Goal: Information Seeking & Learning: Learn about a topic

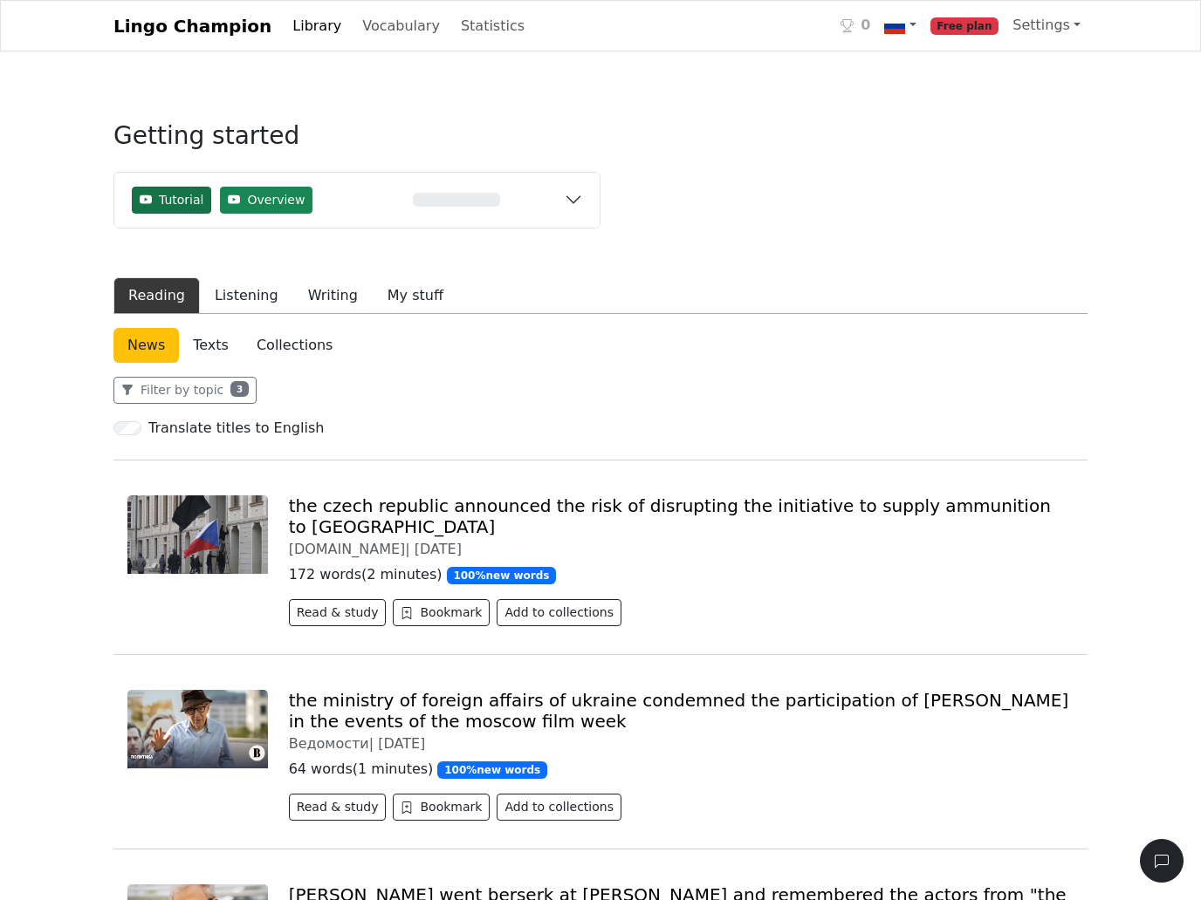
click at [165, 209] on span "Tutorial" at bounding box center [181, 200] width 45 height 18
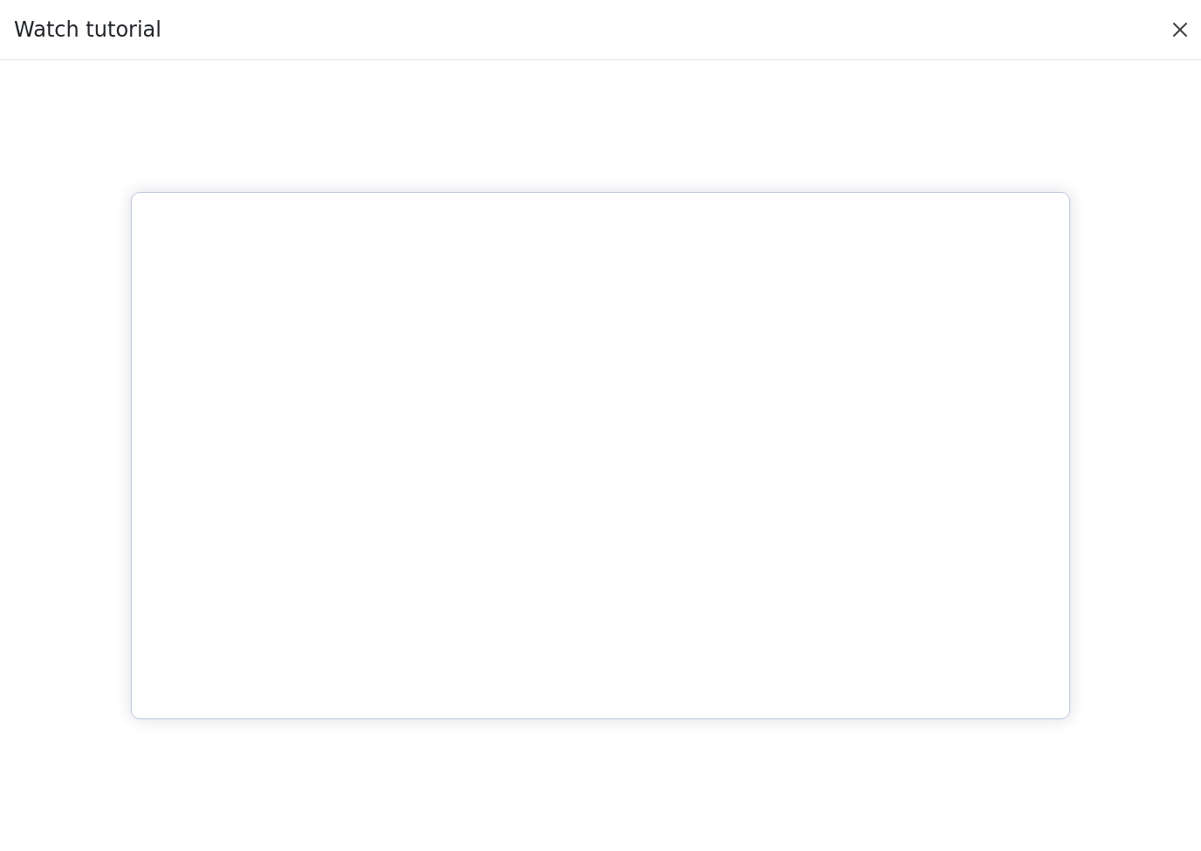
click at [1167, 44] on button "Close" at bounding box center [1180, 30] width 28 height 28
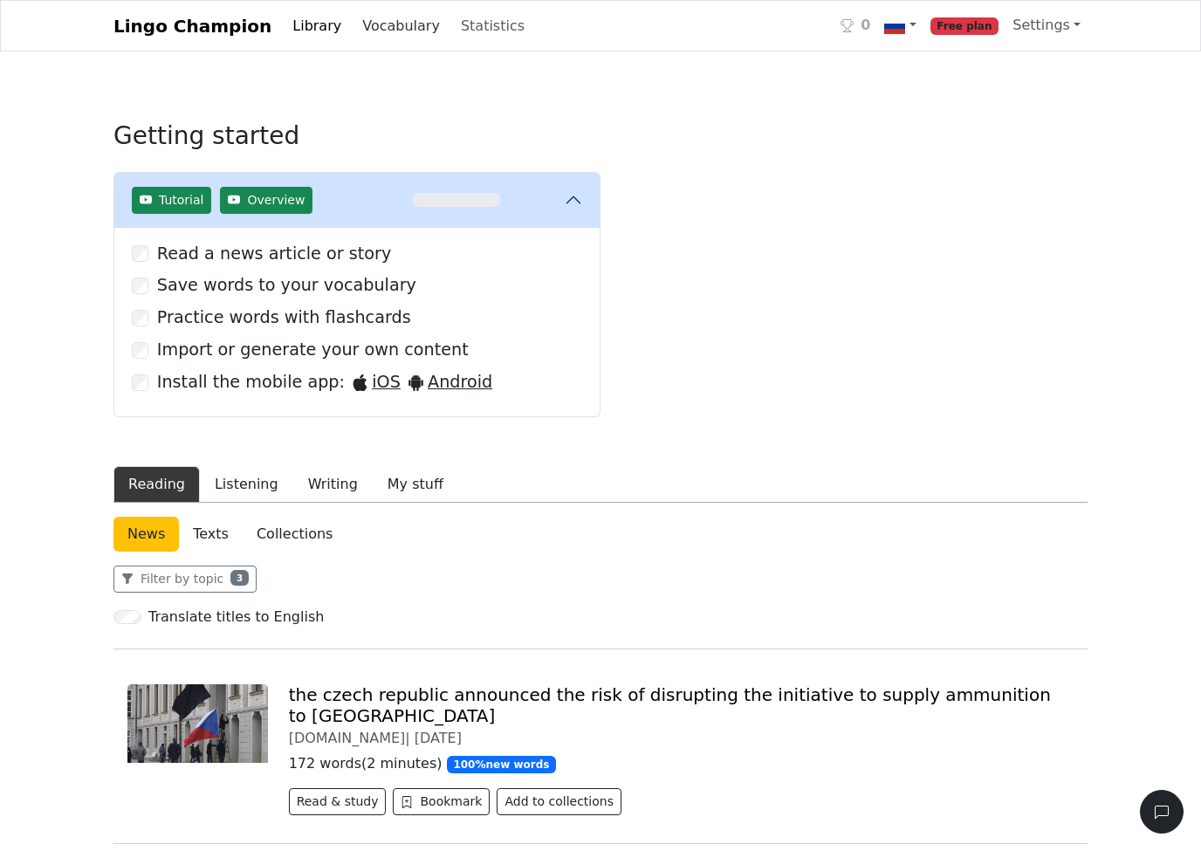
click at [394, 44] on link "Vocabulary" at bounding box center [401, 26] width 92 height 35
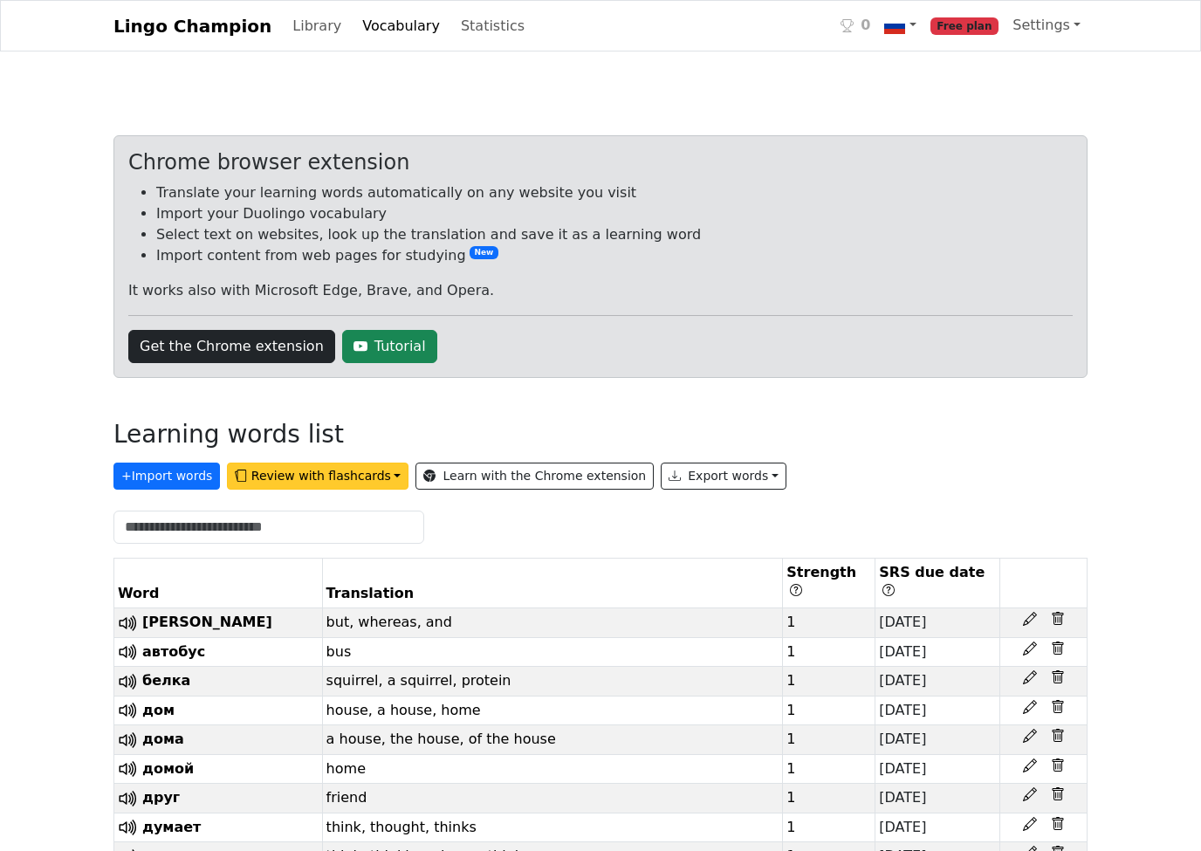
click at [331, 490] on button "Review with flashcards" at bounding box center [317, 475] width 181 height 27
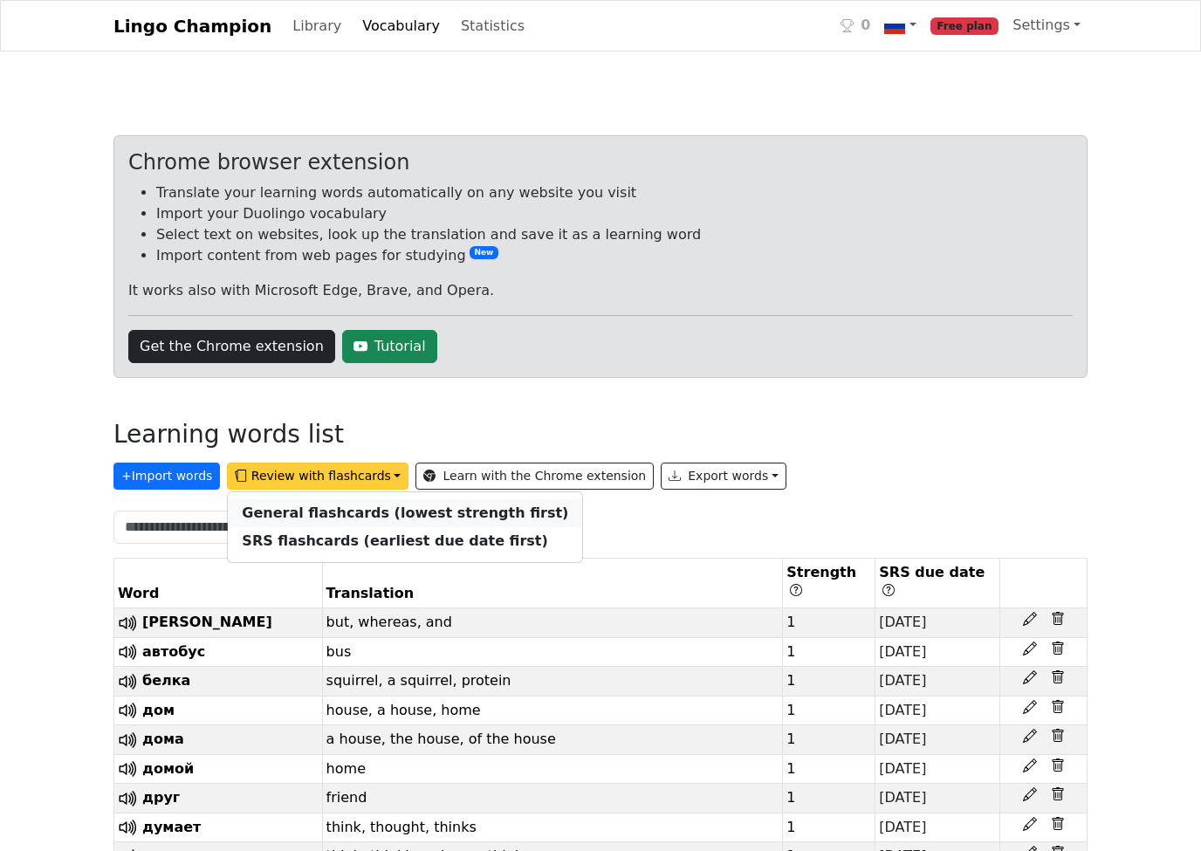
click at [363, 521] on strong "General flashcards (lowest strength first)" at bounding box center [405, 512] width 326 height 17
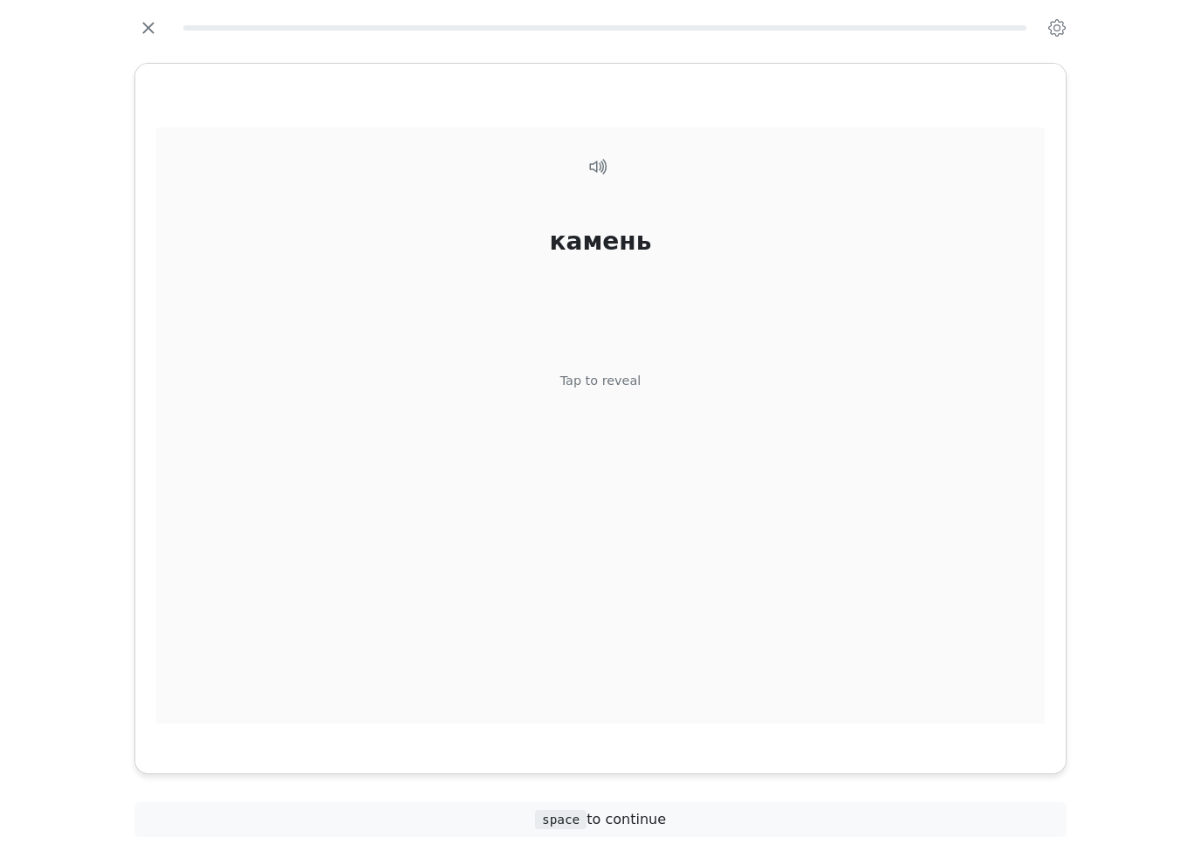
click at [613, 391] on div "Tap to reveal" at bounding box center [600, 381] width 81 height 19
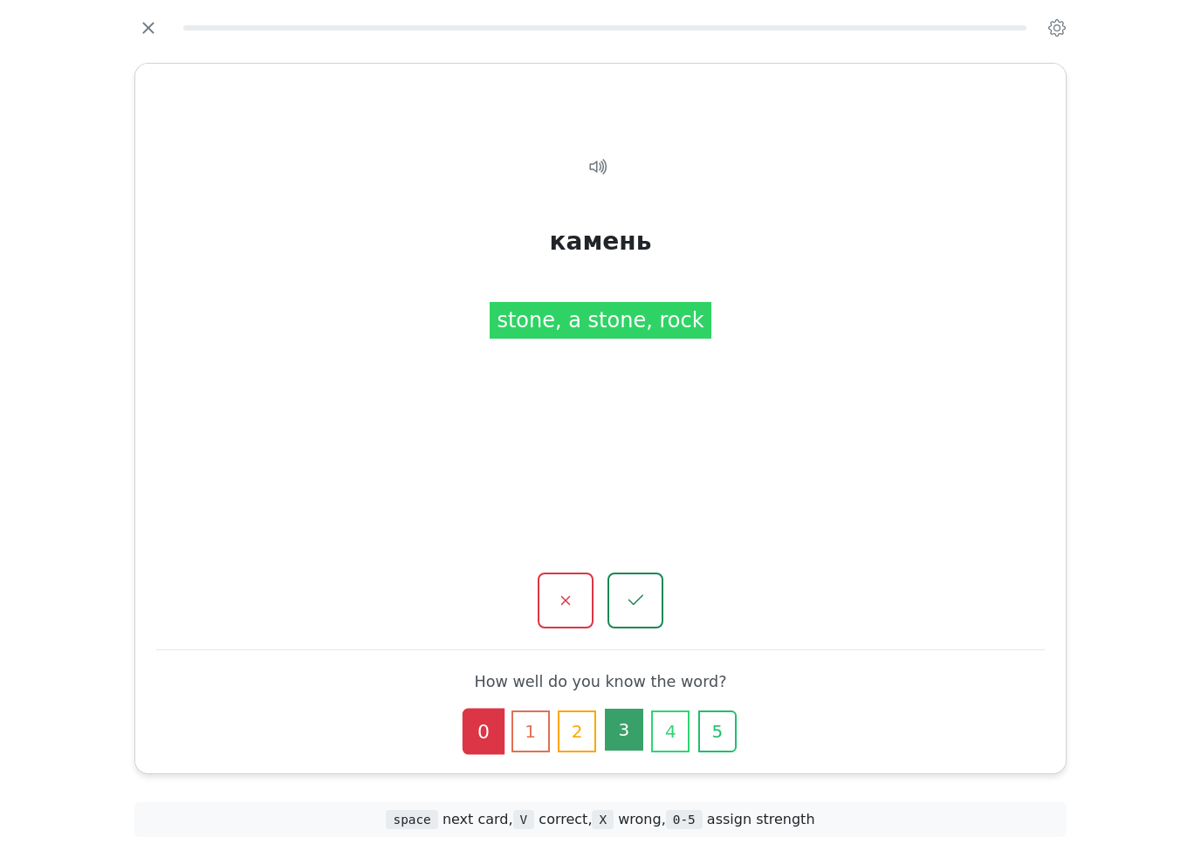
click at [634, 709] on button "3" at bounding box center [624, 730] width 38 height 42
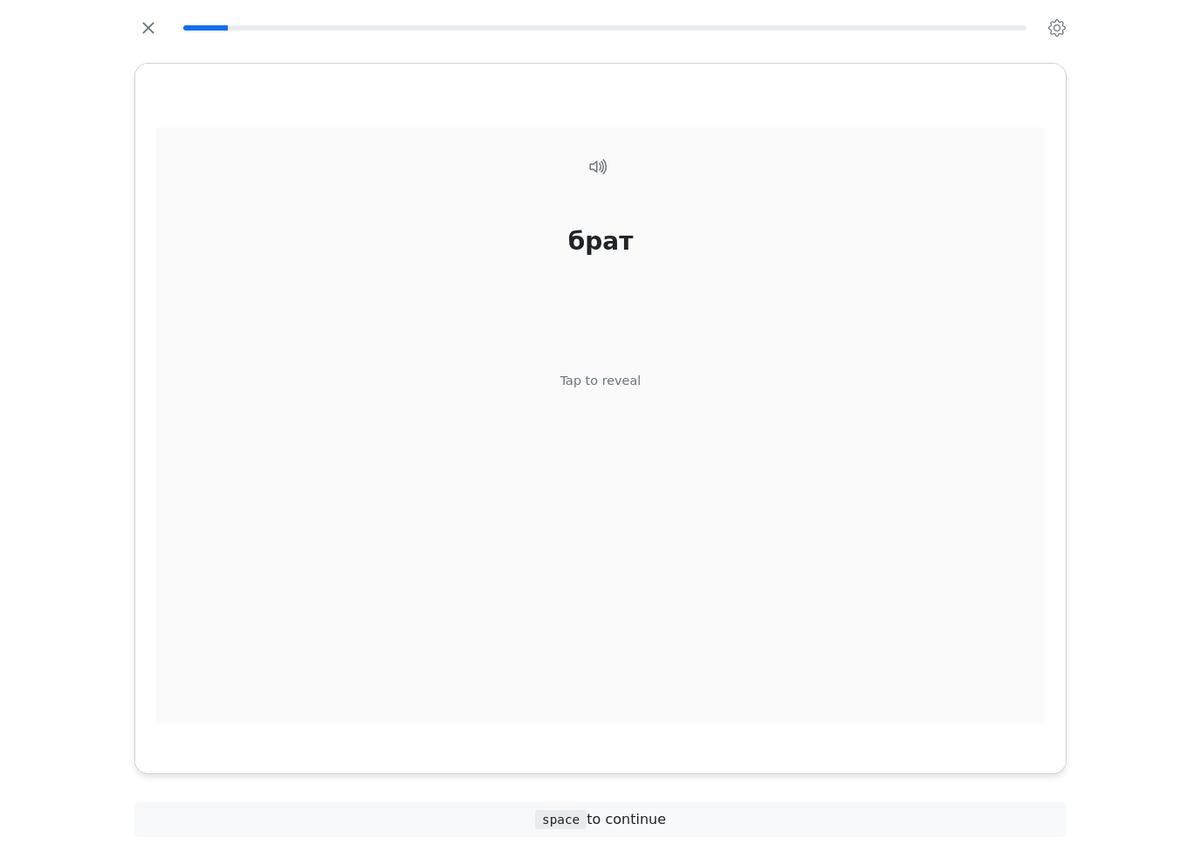
click at [613, 391] on div "Tap to reveal" at bounding box center [600, 381] width 81 height 19
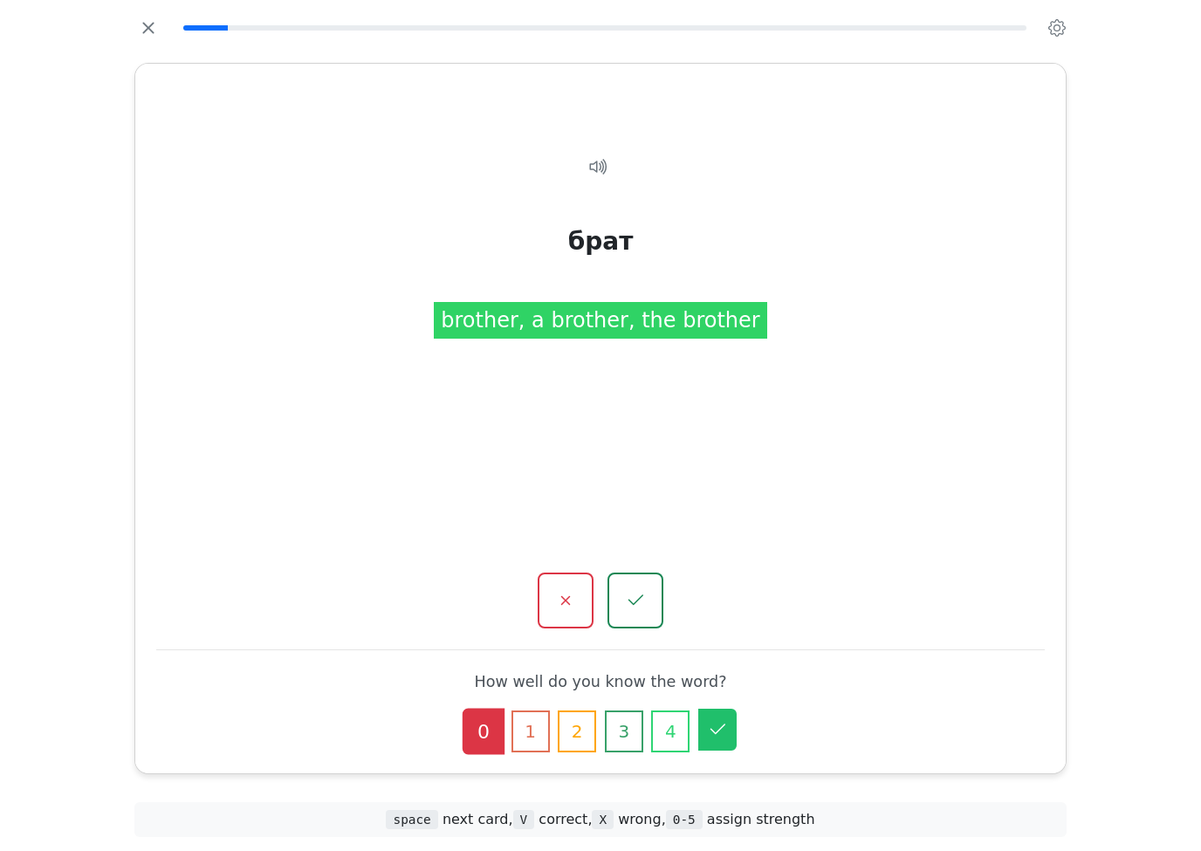
click at [712, 719] on icon "button" at bounding box center [717, 729] width 21 height 21
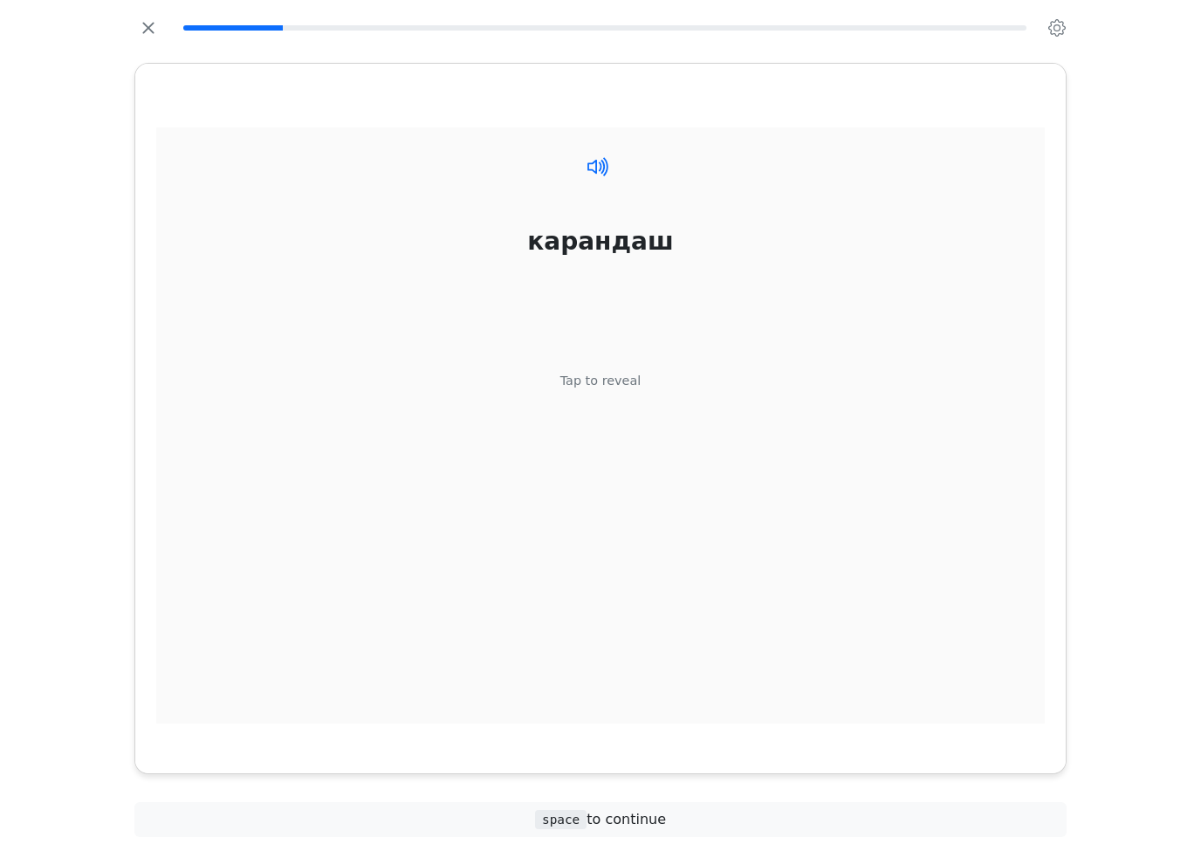
click at [602, 179] on icon at bounding box center [597, 166] width 25 height 25
click at [614, 391] on div "Tap to reveal" at bounding box center [600, 381] width 81 height 19
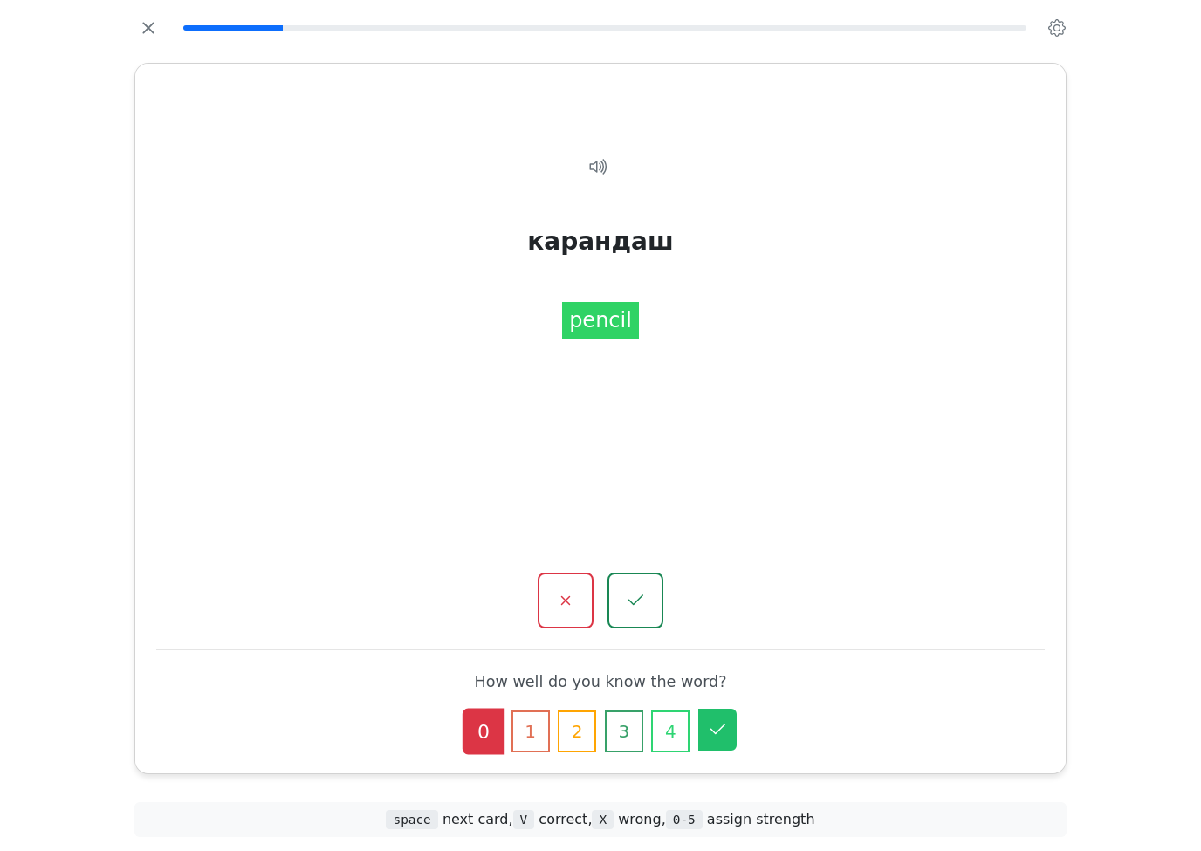
click at [722, 719] on icon "button" at bounding box center [717, 729] width 21 height 21
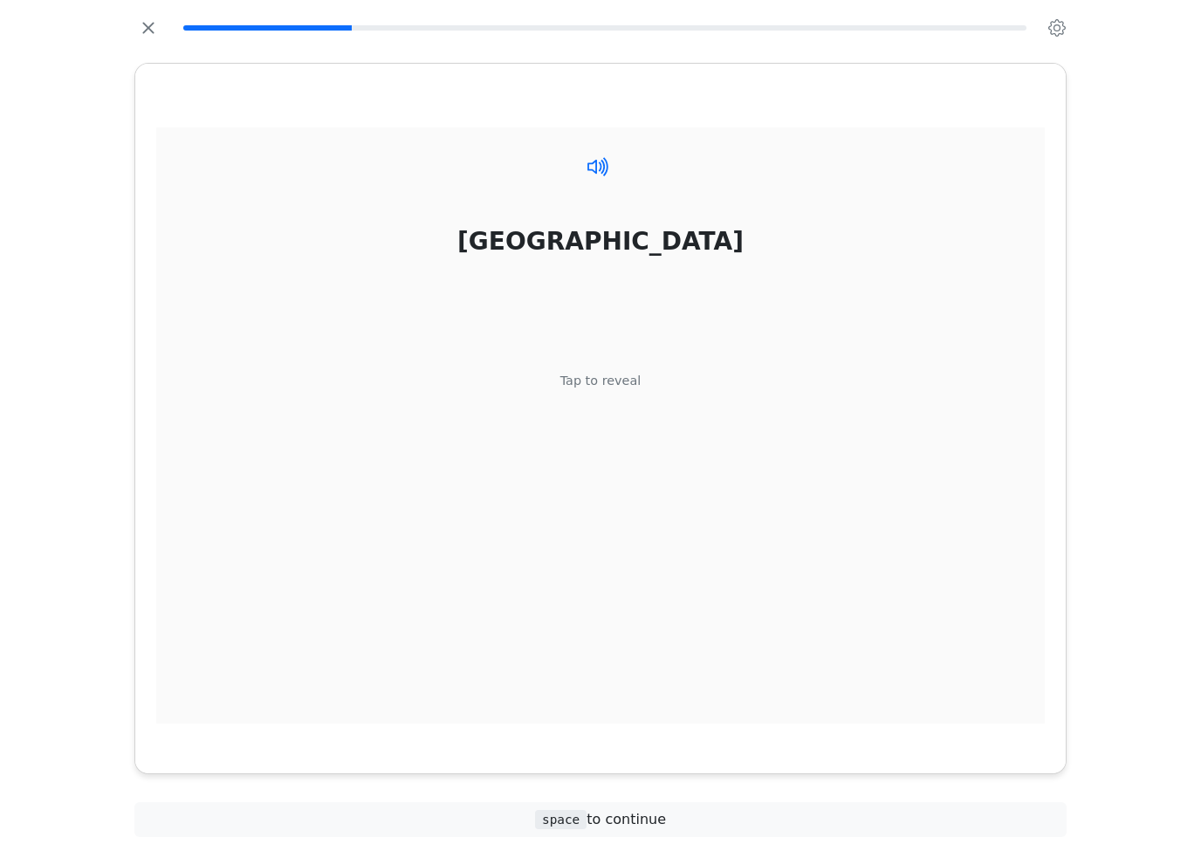
click at [607, 175] on icon at bounding box center [605, 165] width 5 height 19
click at [613, 391] on div "Tap to reveal" at bounding box center [600, 381] width 81 height 19
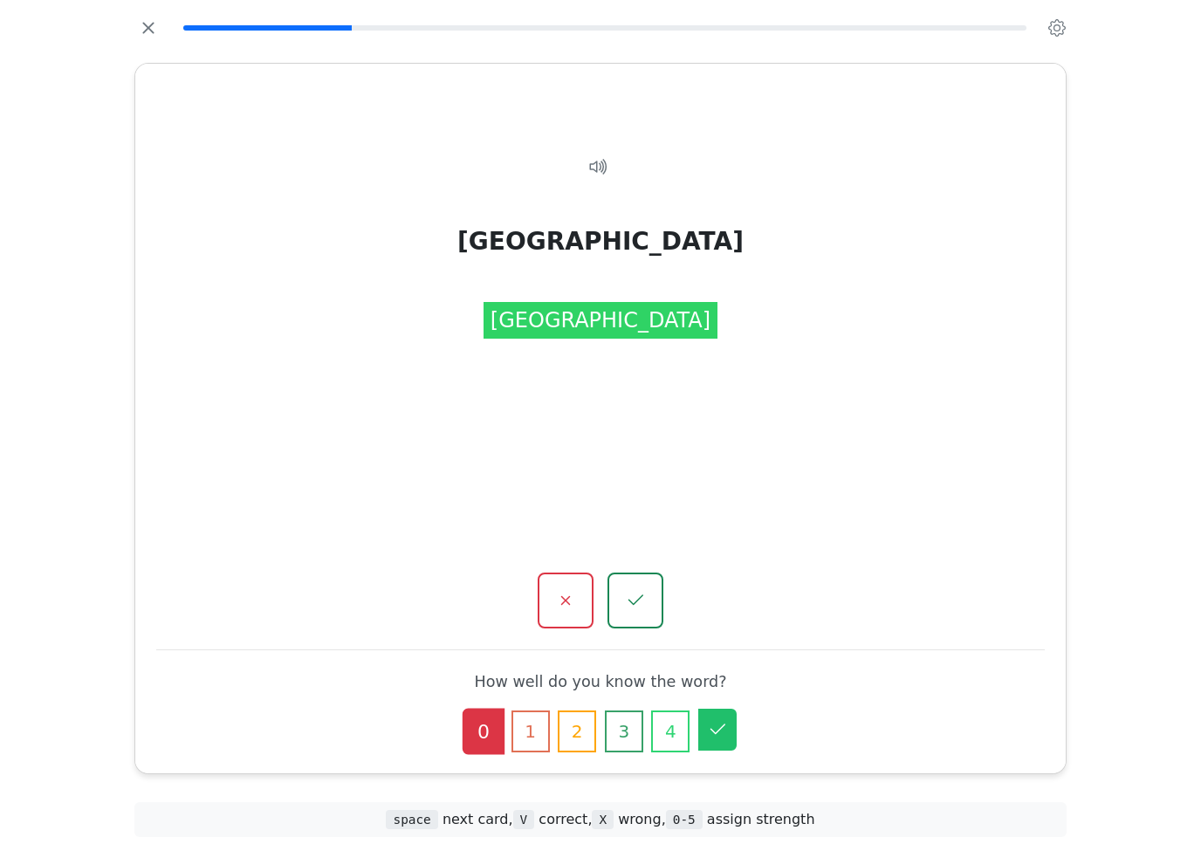
click at [725, 713] on button "5" at bounding box center [717, 730] width 38 height 42
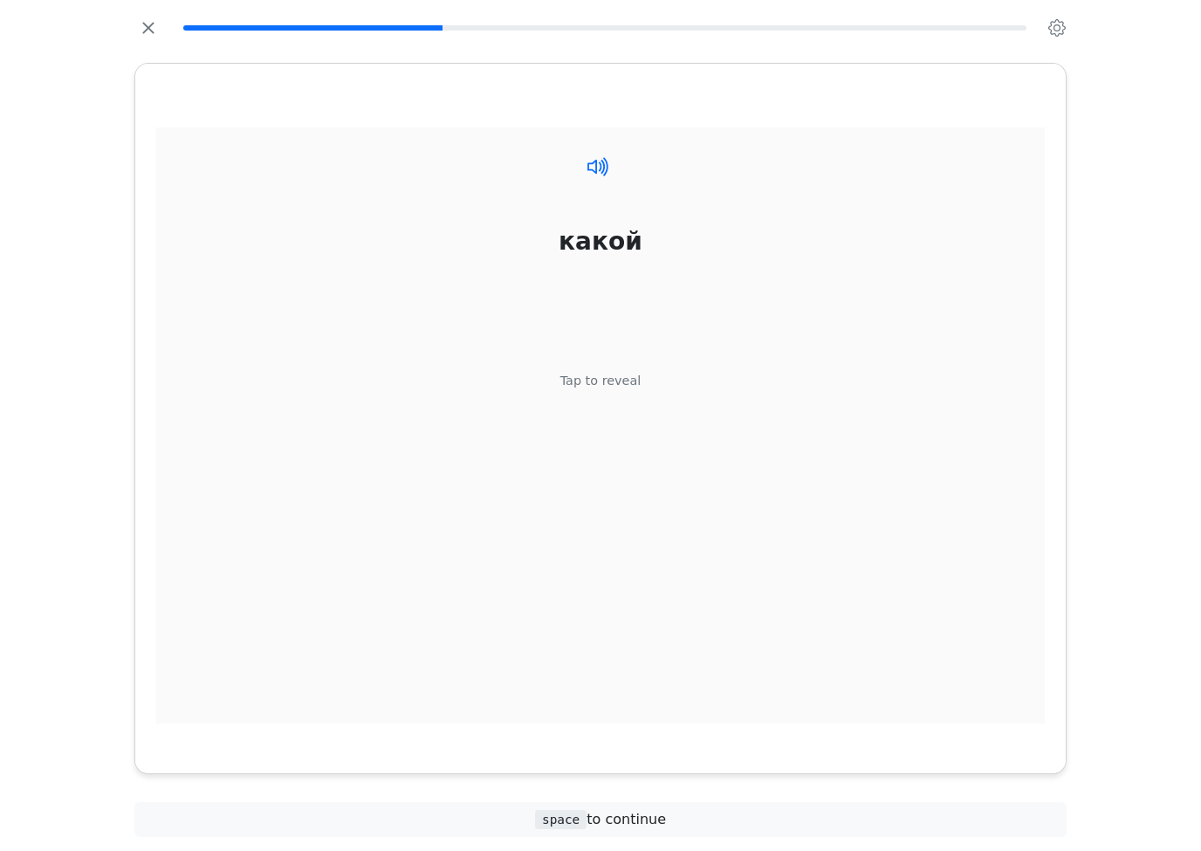
click at [608, 179] on icon at bounding box center [597, 166] width 25 height 25
click at [602, 391] on div "Tap to reveal" at bounding box center [600, 381] width 81 height 19
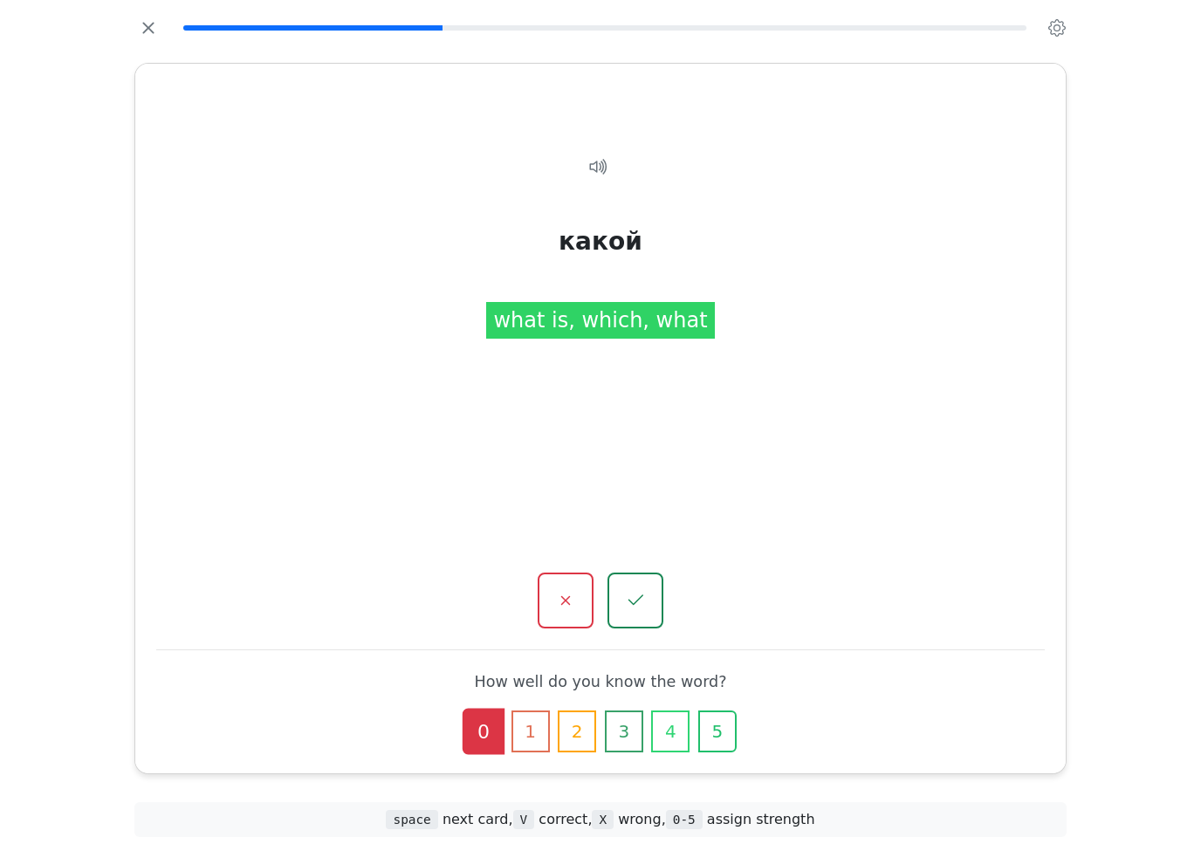
click at [716, 727] on icon "button" at bounding box center [717, 731] width 12 height 9
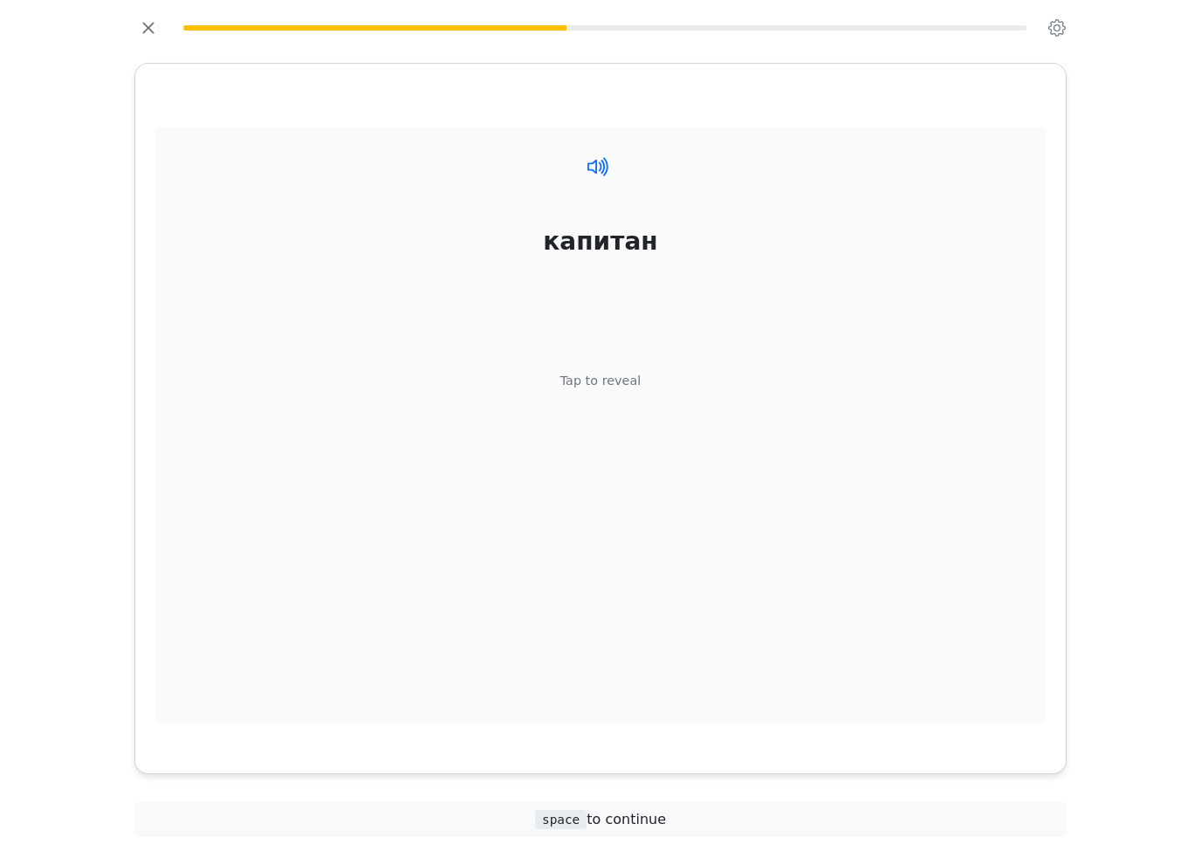
click at [606, 179] on icon at bounding box center [597, 166] width 25 height 25
click at [623, 391] on div "Tap to reveal" at bounding box center [600, 381] width 81 height 19
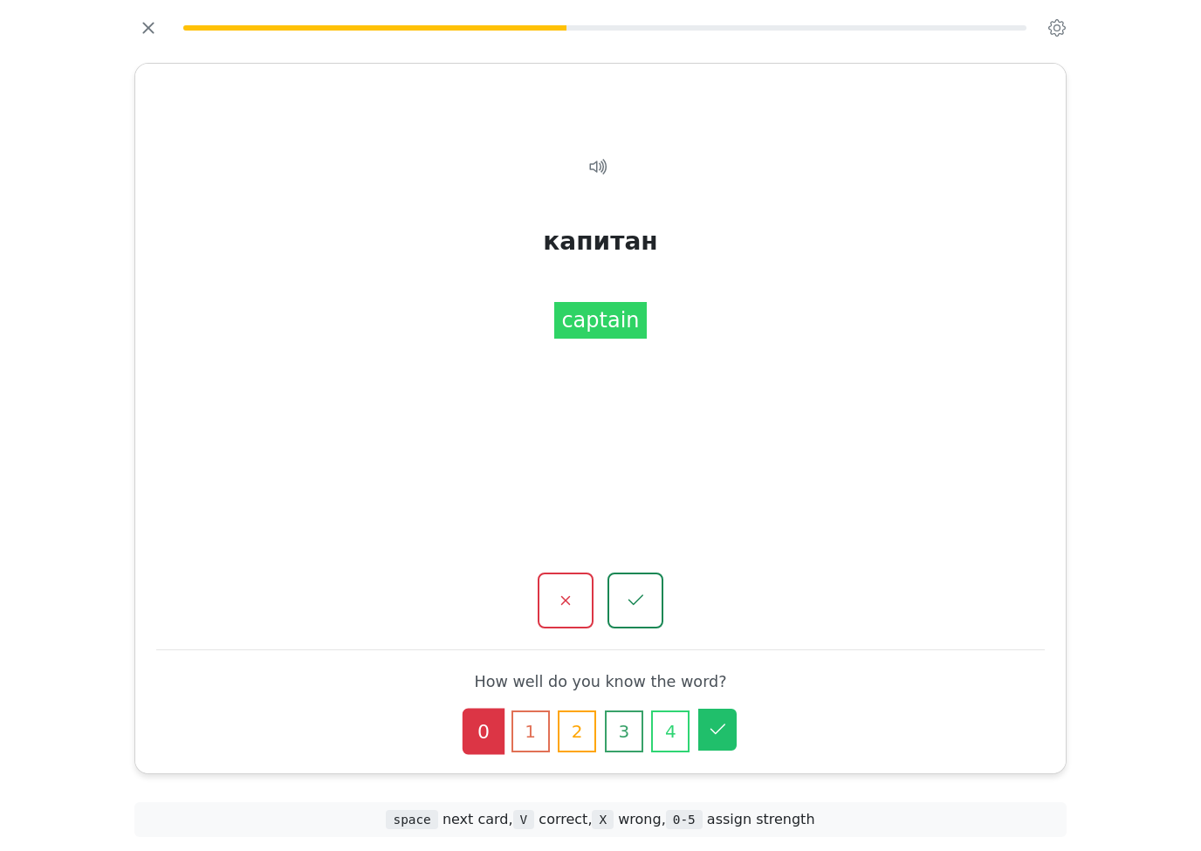
click at [722, 719] on icon "button" at bounding box center [717, 729] width 21 height 21
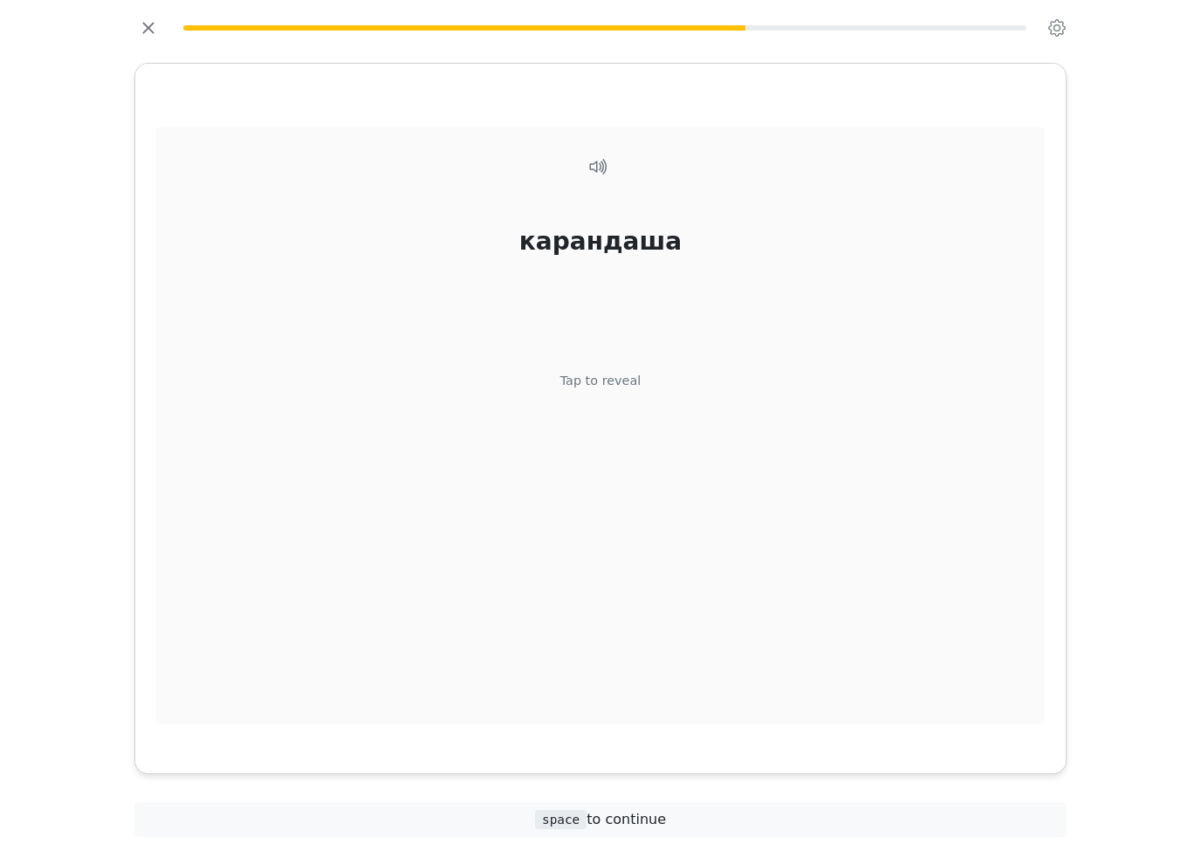
click at [620, 391] on div "Tap to reveal" at bounding box center [600, 381] width 81 height 19
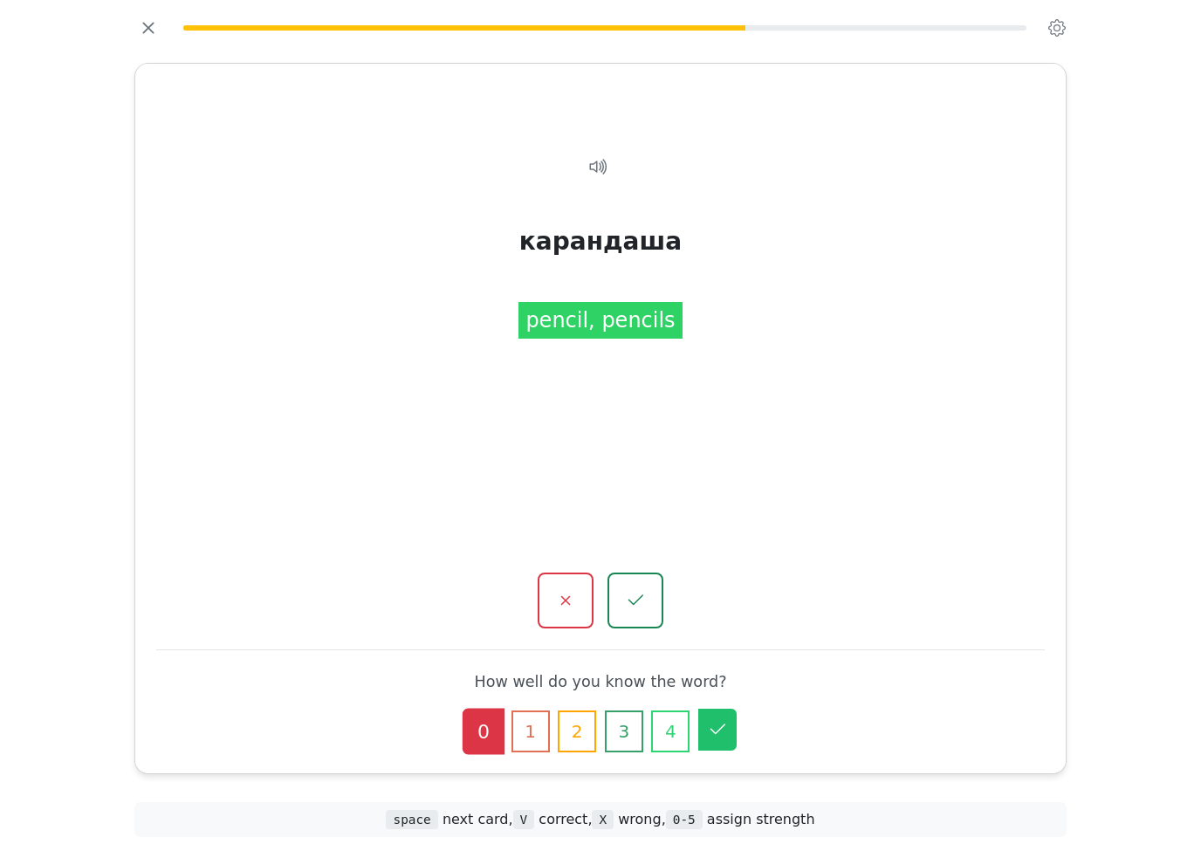
click at [725, 719] on icon "button" at bounding box center [717, 729] width 21 height 21
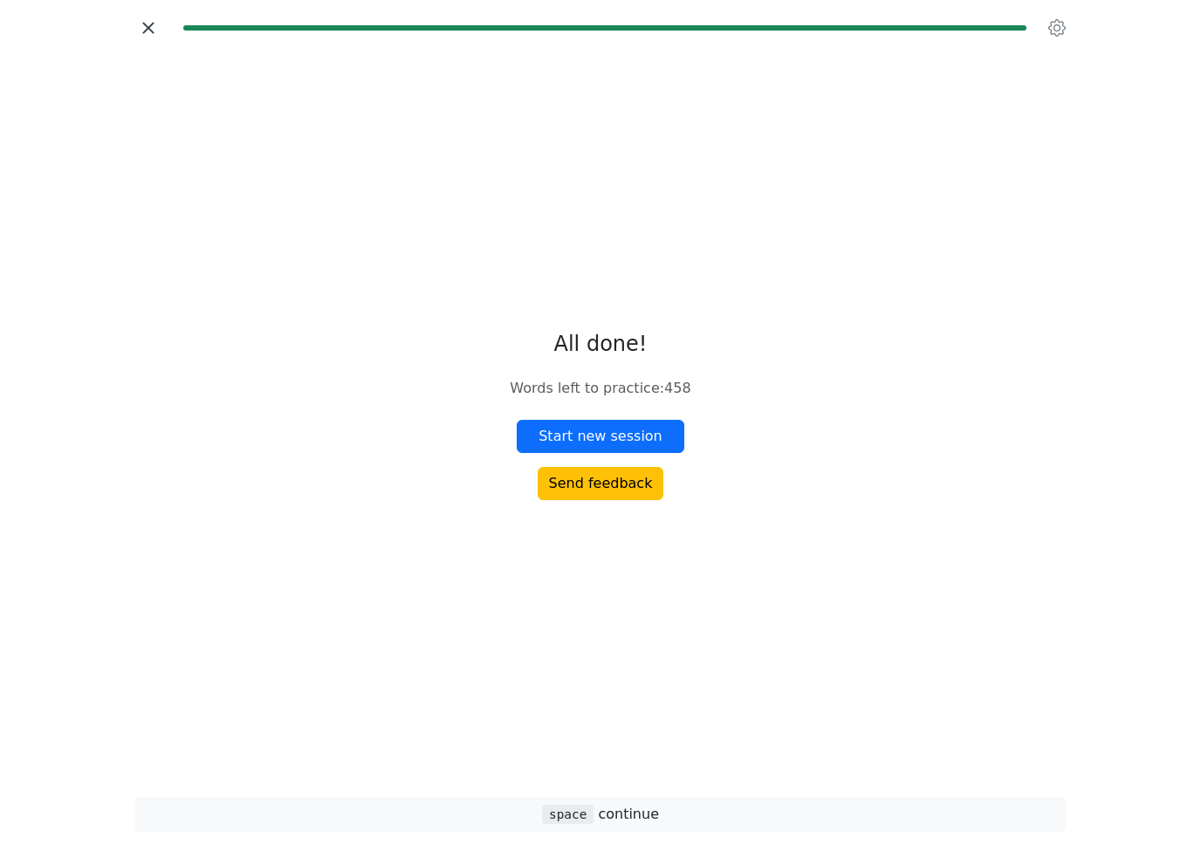
click at [160, 41] on icon "button" at bounding box center [148, 28] width 26 height 26
